Goal: Information Seeking & Learning: Learn about a topic

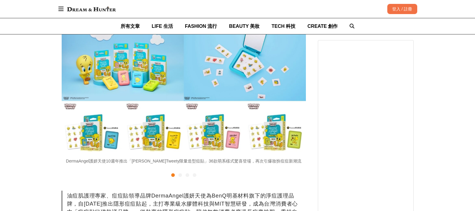
scroll to position [150, 0]
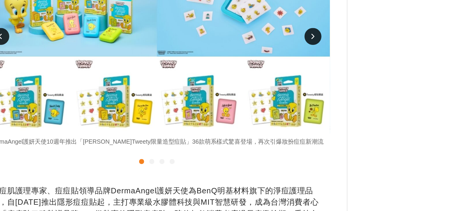
click at [180, 175] on div at bounding box center [180, 176] width 4 height 4
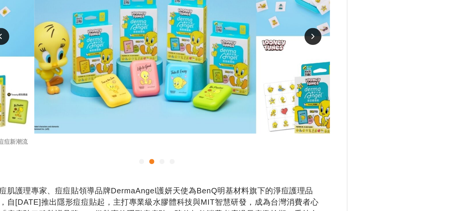
scroll to position [0, 244]
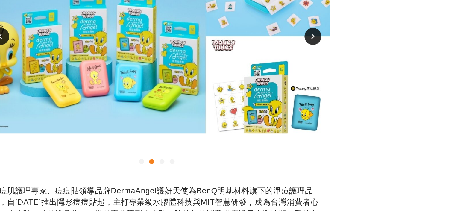
click at [187, 175] on div at bounding box center [187, 176] width 4 height 4
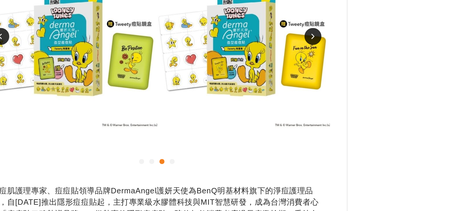
scroll to position [0, 488]
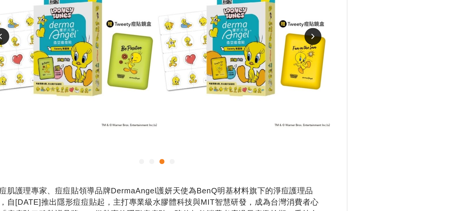
click at [196, 176] on div at bounding box center [195, 176] width 4 height 4
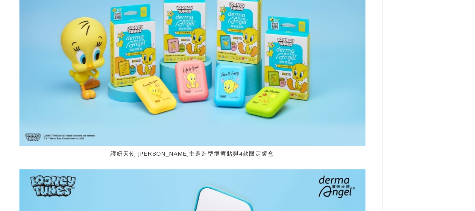
scroll to position [497, 0]
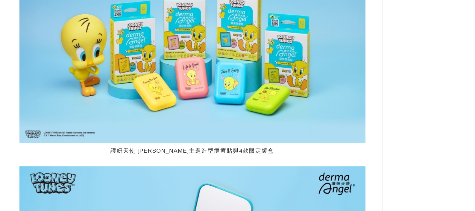
click at [169, 166] on figcaption "護妍天使 [PERSON_NAME]主題造型痘痘貼與4款限定鏡盒" at bounding box center [184, 169] width 244 height 12
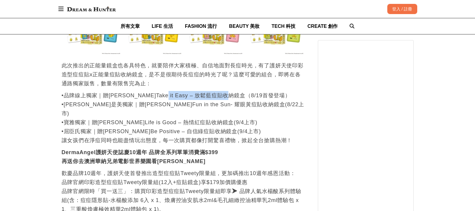
scroll to position [0, 0]
drag, startPoint x: 160, startPoint y: 94, endPoint x: 245, endPoint y: 99, distance: 84.8
click at [245, 99] on p "•品牌線上獨家｜贈[PERSON_NAME]Take it Easy – 放鬆藍痘貼收納鏡盒（8/19首發登場） •康是美獨家｜贈[PERSON_NAME]F…" at bounding box center [184, 118] width 244 height 54
drag, startPoint x: 157, startPoint y: 107, endPoint x: 241, endPoint y: 106, distance: 84.0
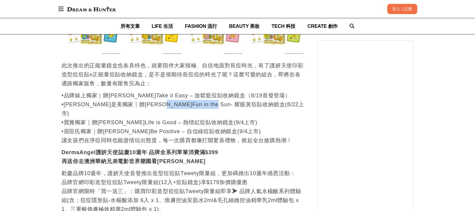
click at [241, 106] on p "•品牌線上獨家｜贈[PERSON_NAME]Take it Easy – 放鬆藍痘貼收納鏡盒（8/19首發登場） •康是美獨家｜贈[PERSON_NAME]F…" at bounding box center [184, 118] width 244 height 54
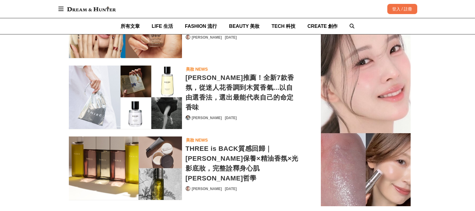
scroll to position [1737, 0]
